Goal: Use online tool/utility: Utilize a website feature to perform a specific function

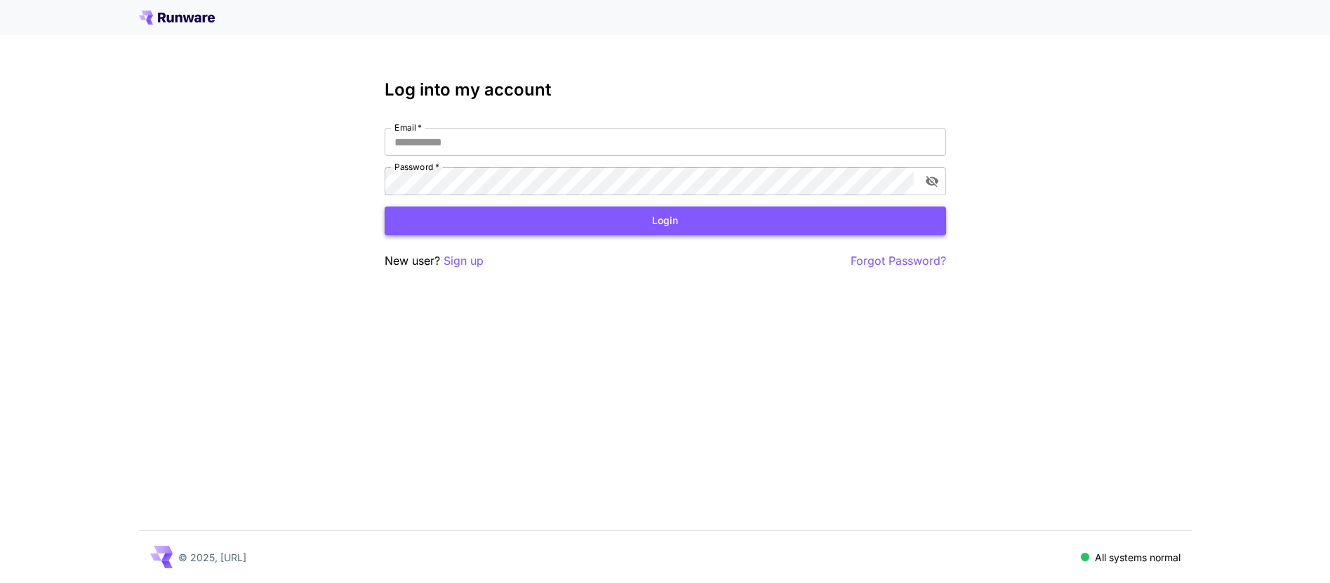
type input "**********"
click at [508, 223] on button "Login" at bounding box center [666, 220] width 562 height 29
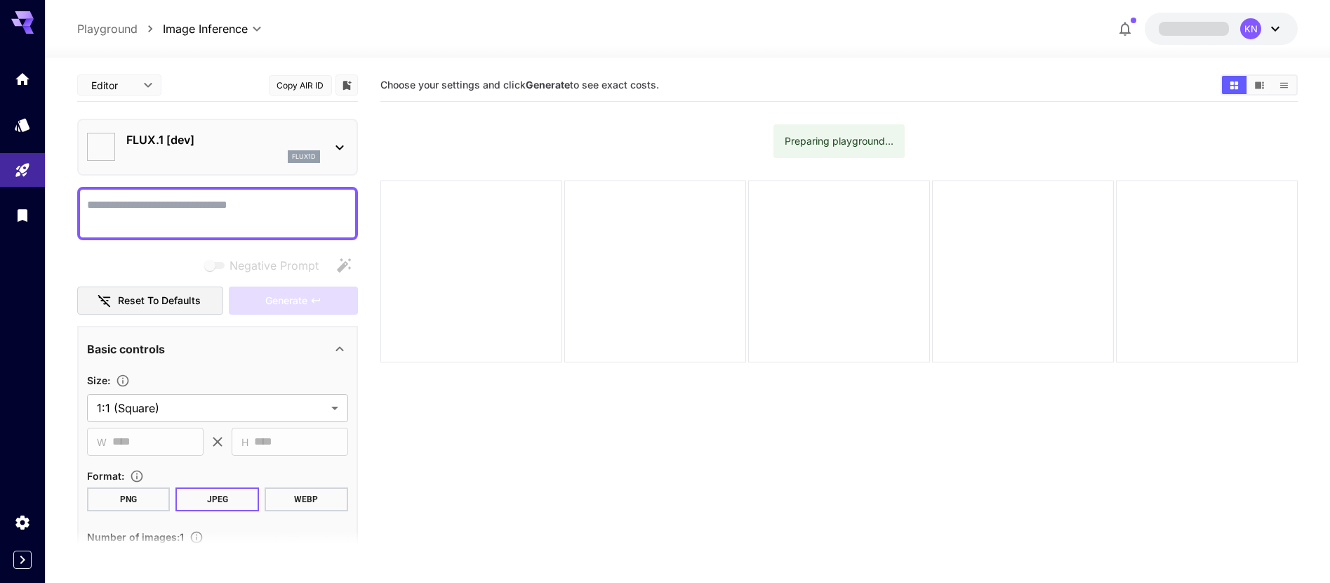
type input "**********"
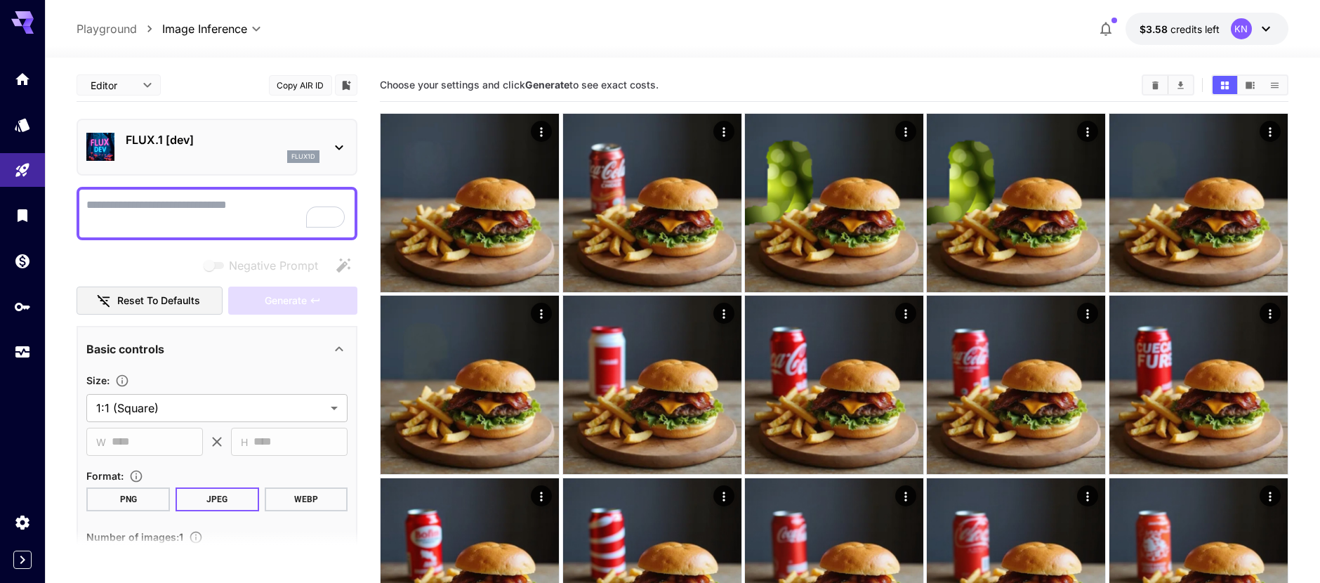
scroll to position [39, 0]
